Goal: Check status: Check status

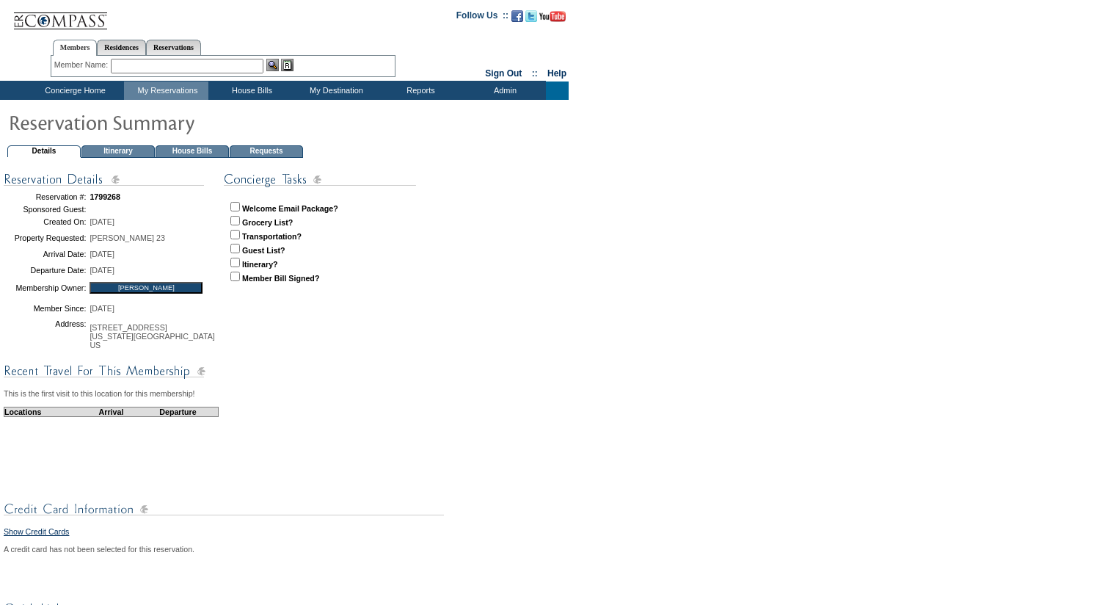
drag, startPoint x: 206, startPoint y: 275, endPoint x: 28, endPoint y: 199, distance: 194.0
click at [28, 199] on tbody "Reservation #: 1799268 Sponsored Guest: Created On: [DATE] Property Requested: …" at bounding box center [114, 271] width 220 height 164
click at [233, 209] on input "checkbox" at bounding box center [235, 207] width 10 height 10
checkbox input "true"
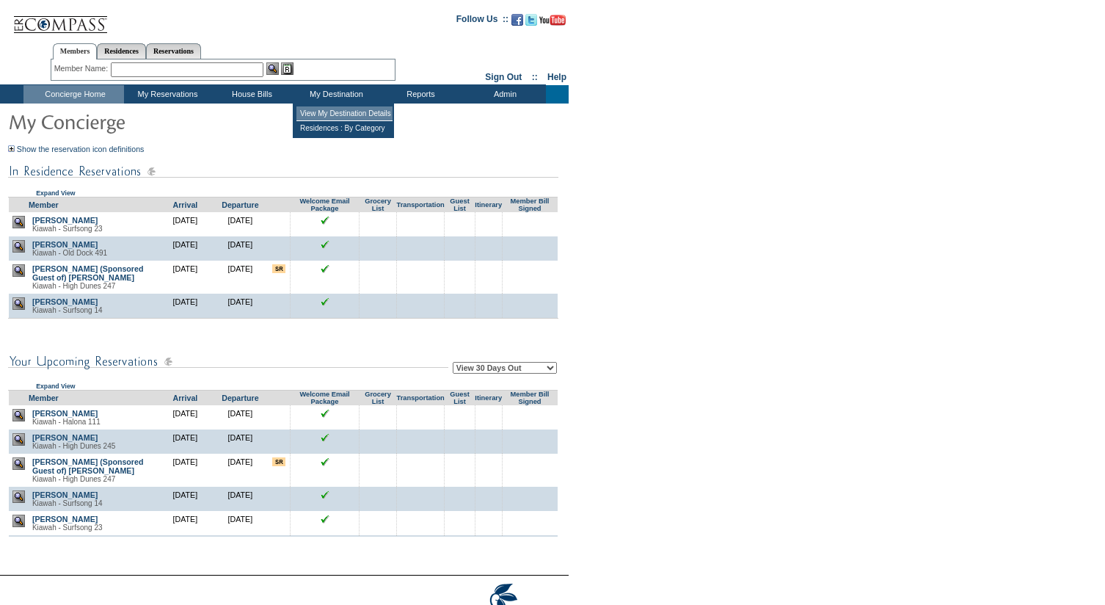
click at [332, 114] on td "View My Destination Details" at bounding box center [345, 113] width 96 height 15
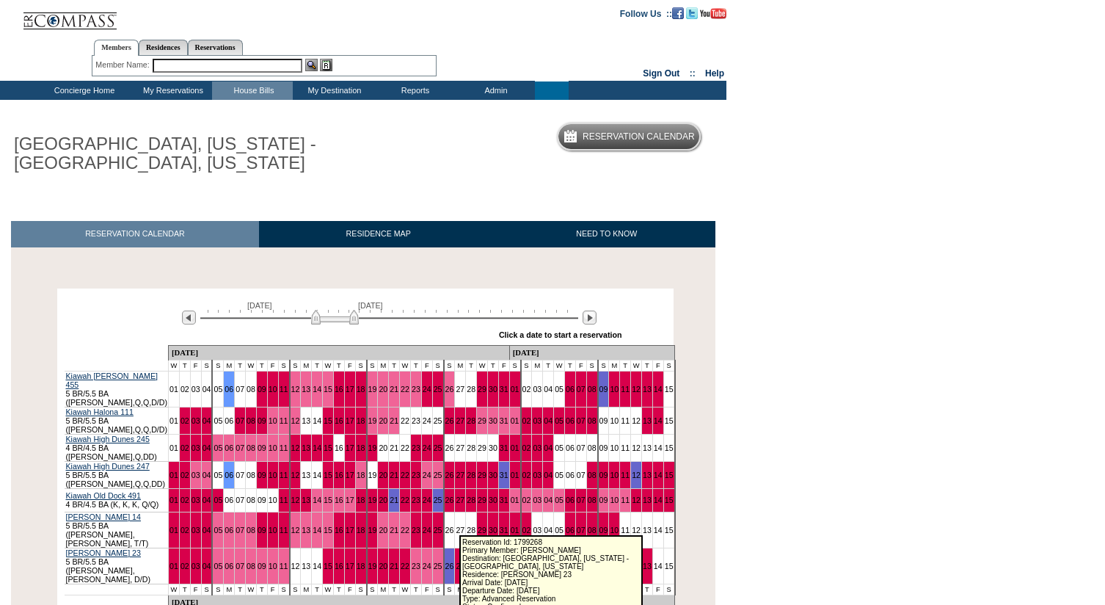
click at [489, 561] on link "30" at bounding box center [493, 565] width 9 height 9
